Goal: Register for event/course

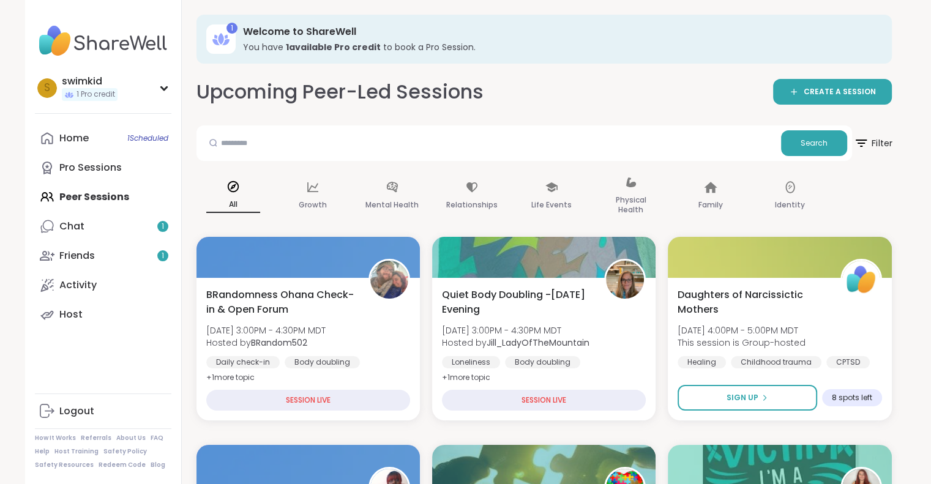
click at [866, 144] on icon at bounding box center [860, 142] width 15 height 15
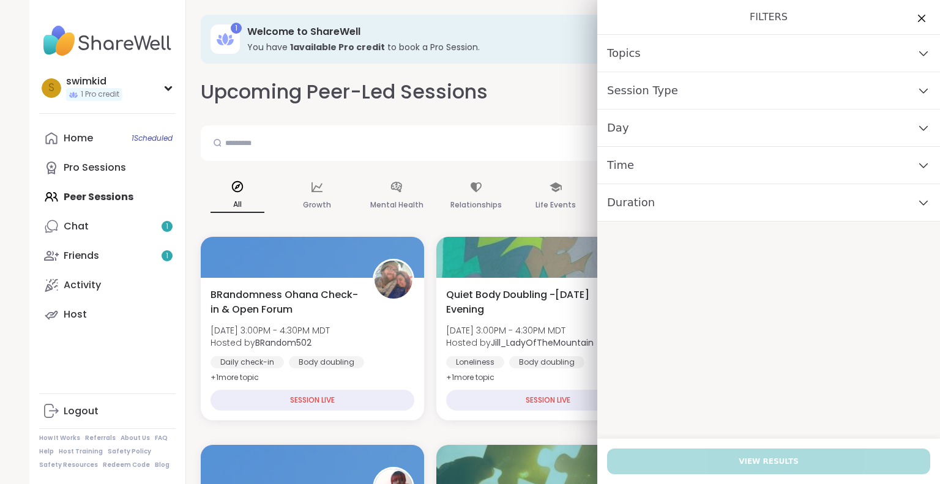
click at [651, 119] on div "Day" at bounding box center [769, 128] width 343 height 37
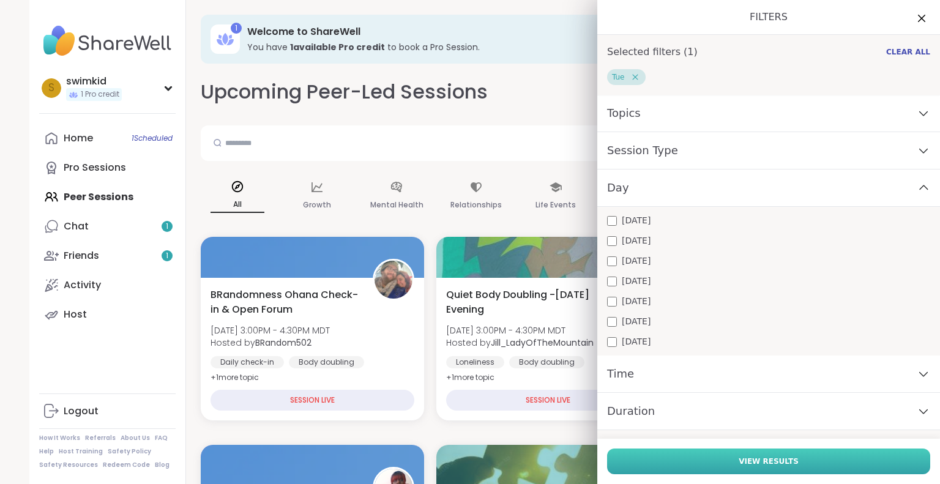
click at [716, 454] on button "View Results" at bounding box center [768, 462] width 323 height 26
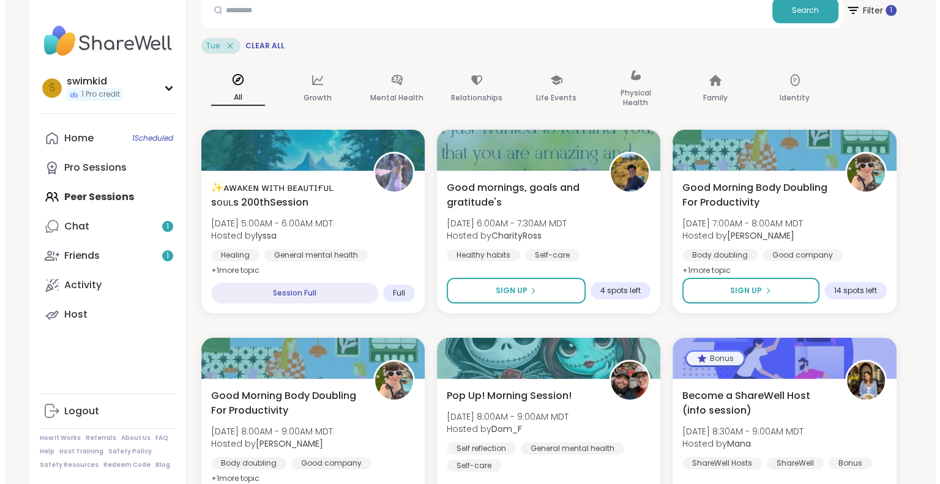
scroll to position [122, 0]
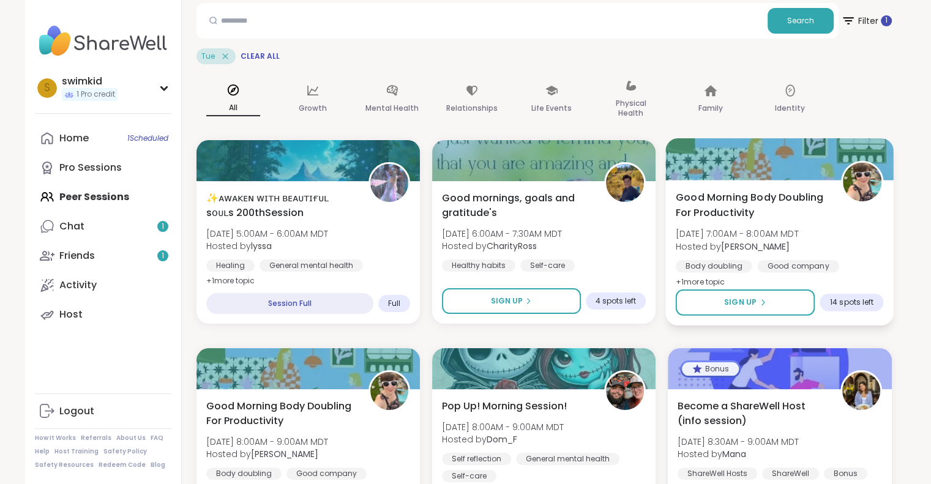
click at [702, 200] on span "Good Morning Body Doubling For Productivity" at bounding box center [752, 205] width 152 height 30
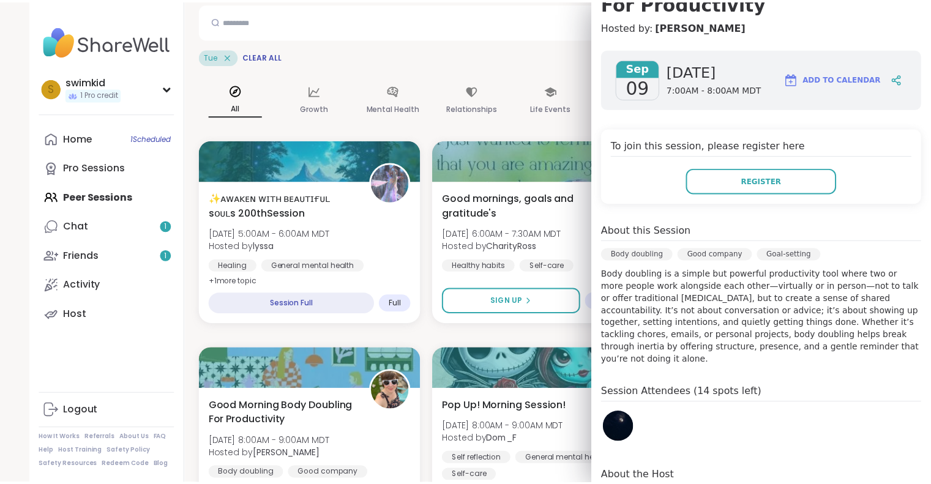
scroll to position [0, 0]
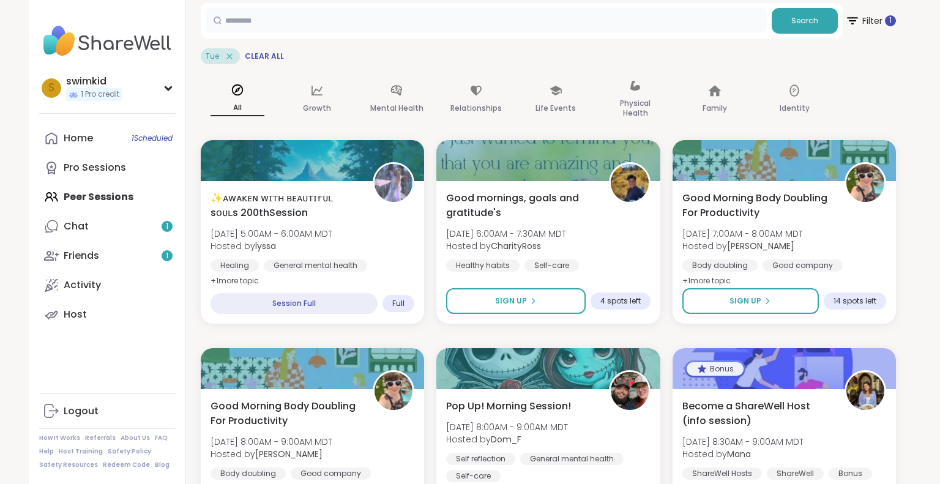
click at [460, 24] on input "text" at bounding box center [486, 20] width 561 height 24
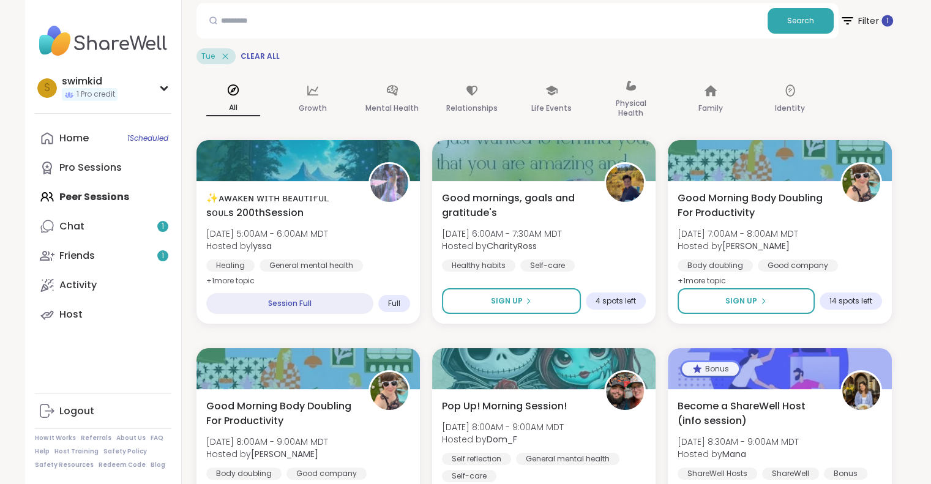
click at [848, 20] on icon at bounding box center [847, 20] width 11 height 7
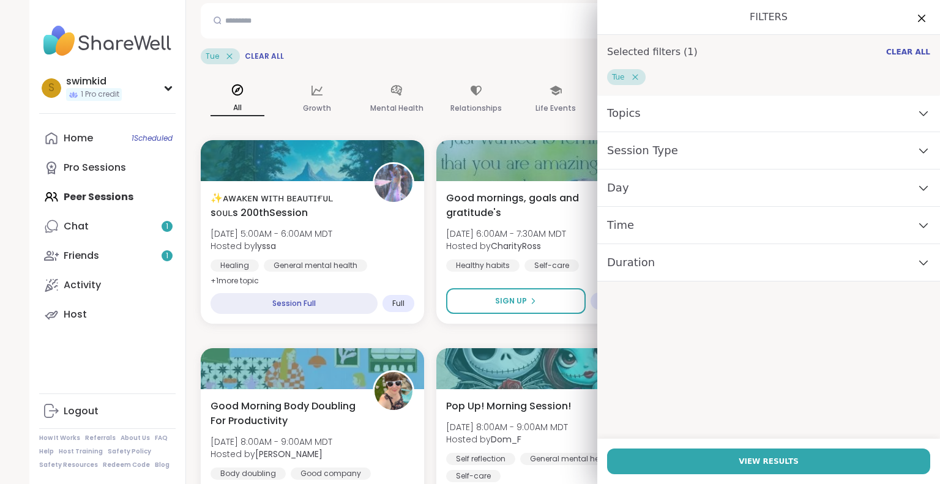
click at [700, 187] on div "Day" at bounding box center [769, 188] width 343 height 37
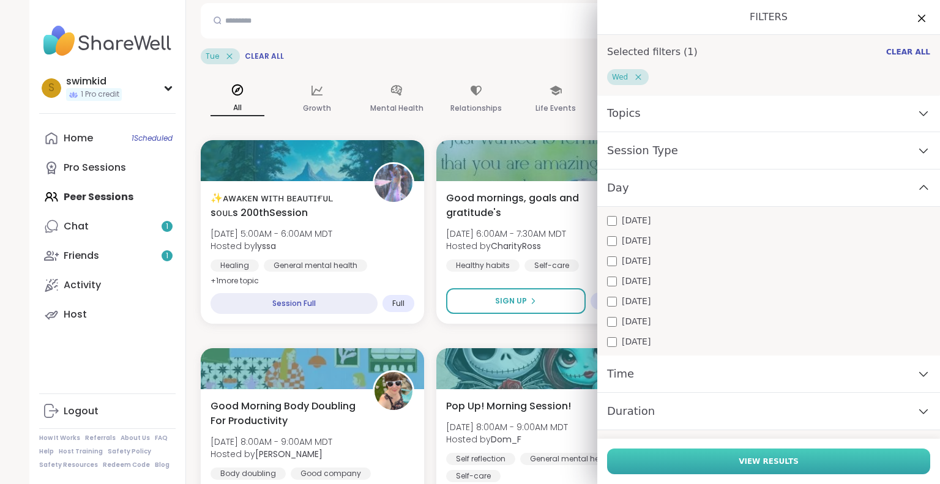
click at [764, 462] on span "View Results" at bounding box center [769, 461] width 60 height 11
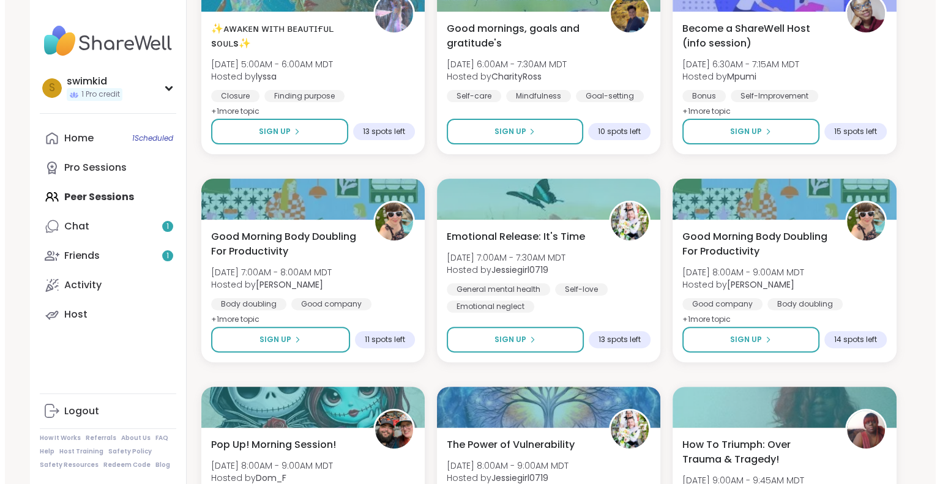
scroll to position [306, 0]
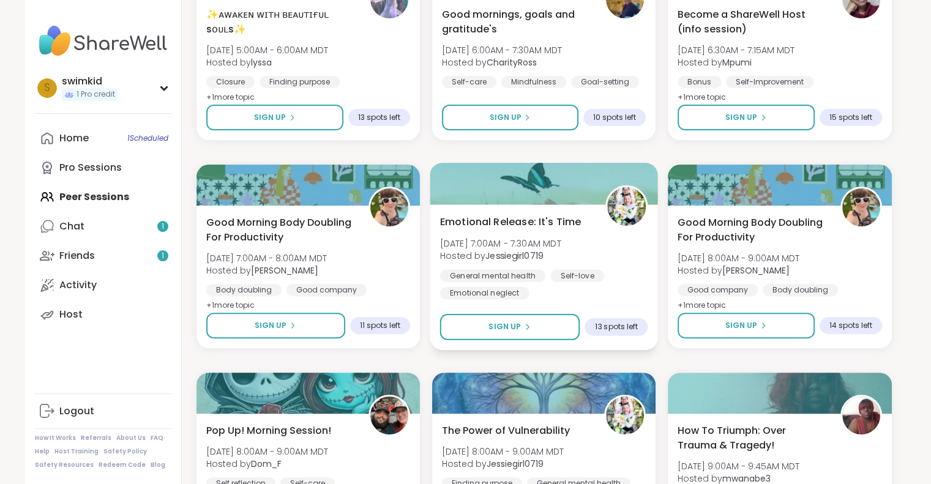
click at [562, 222] on span "Emotional Release: It's Time" at bounding box center [510, 221] width 141 height 15
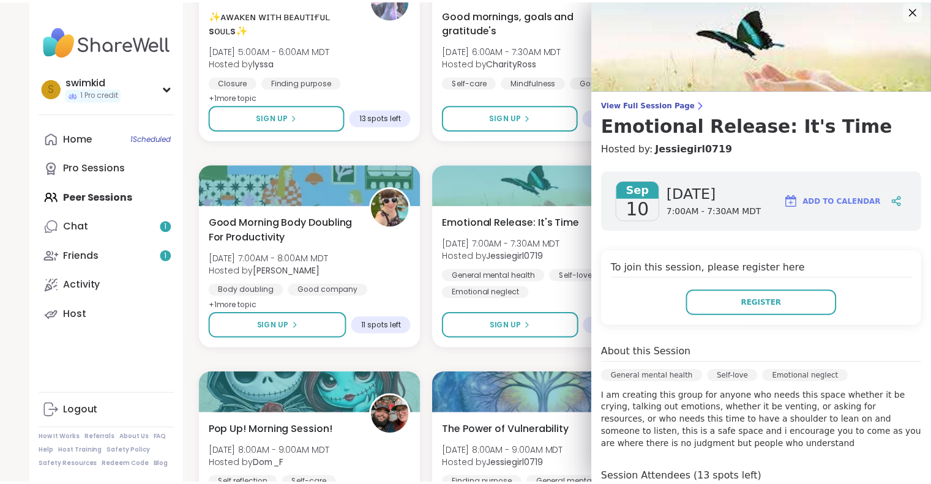
scroll to position [0, 0]
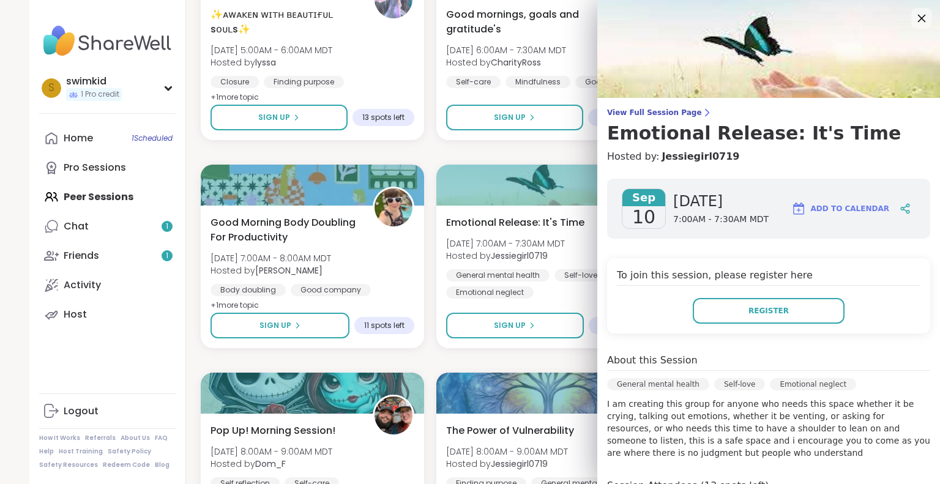
click at [914, 18] on icon at bounding box center [921, 17] width 15 height 15
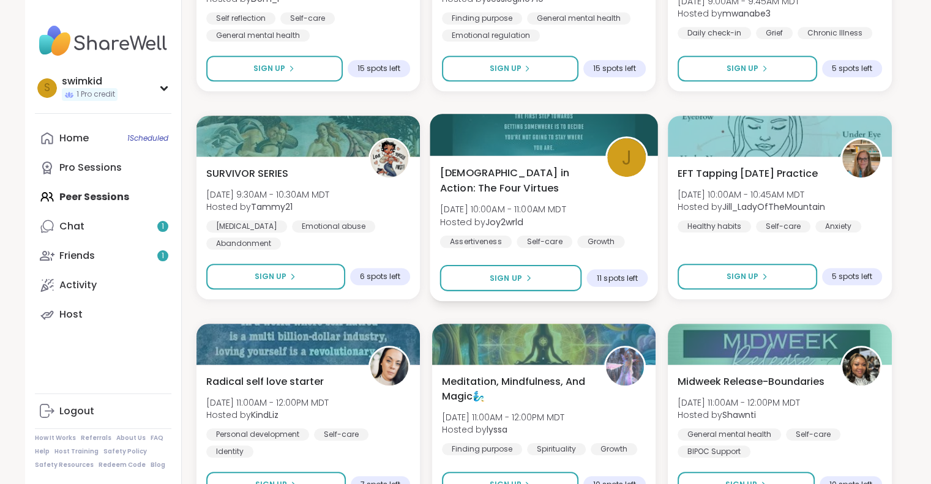
scroll to position [857, 0]
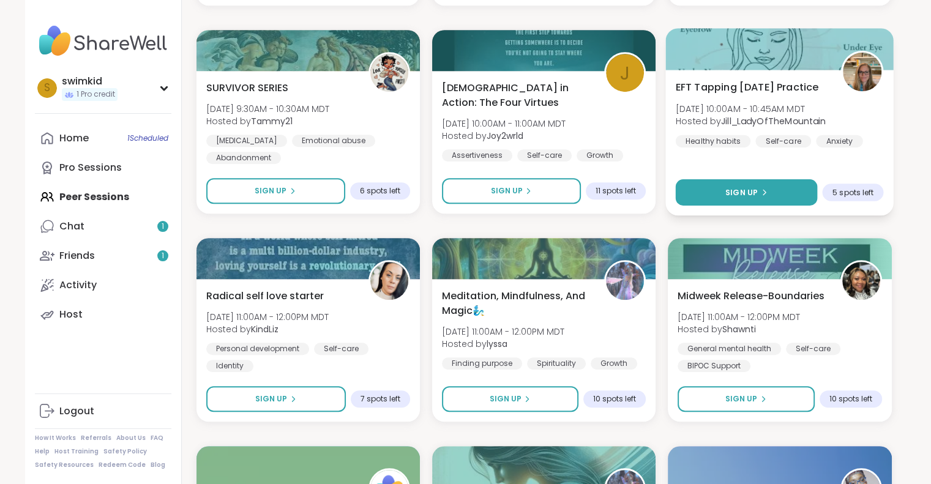
click at [700, 193] on button "Sign Up" at bounding box center [747, 192] width 142 height 26
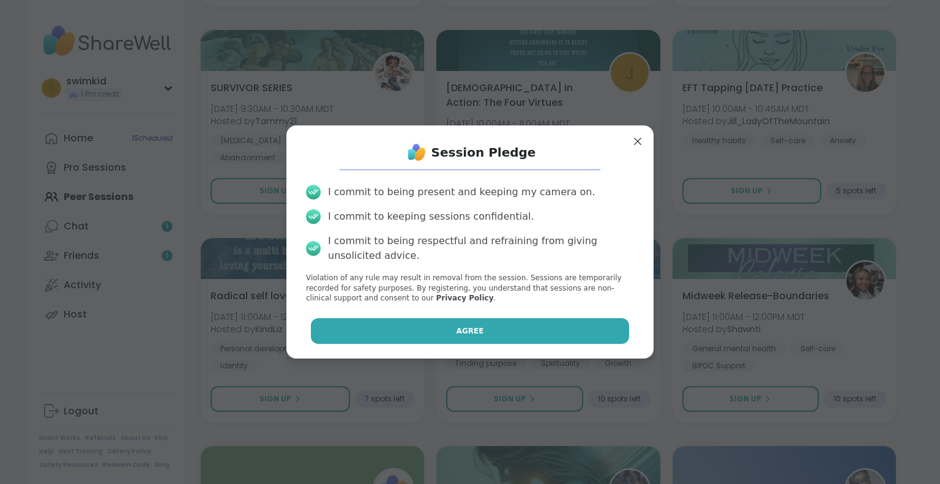
click at [491, 336] on button "Agree" at bounding box center [470, 331] width 319 height 26
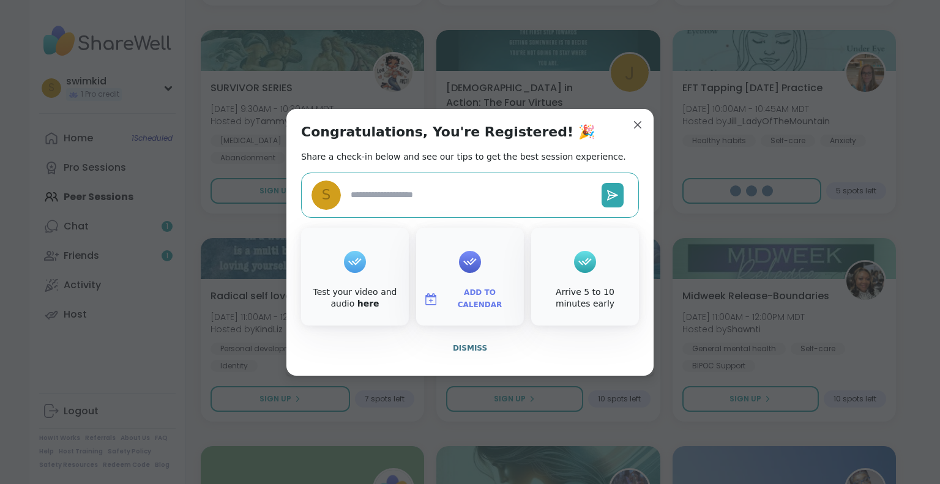
type textarea "*"
click at [478, 299] on span "Add to Calendar" at bounding box center [479, 299] width 73 height 24
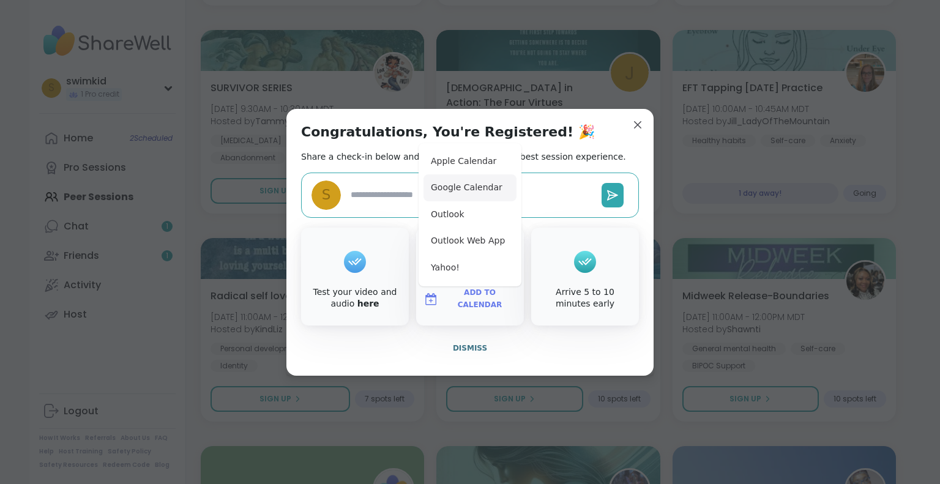
click at [459, 190] on button "Google Calendar" at bounding box center [470, 187] width 93 height 27
